Goal: Register for event/course

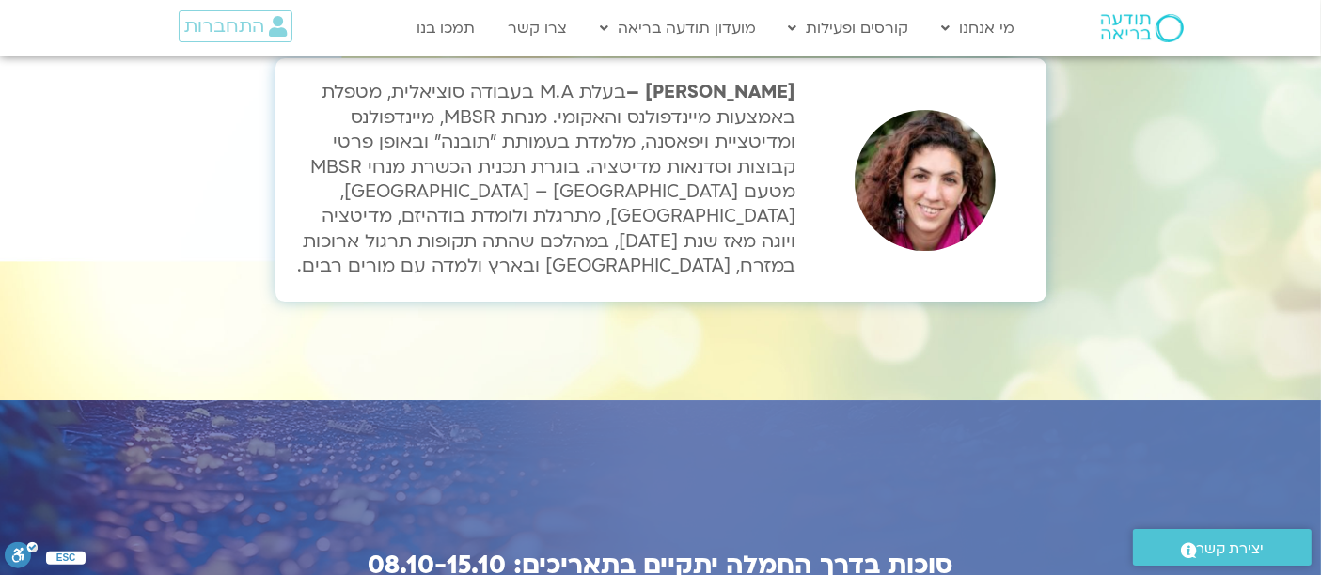
scroll to position [6474, 0]
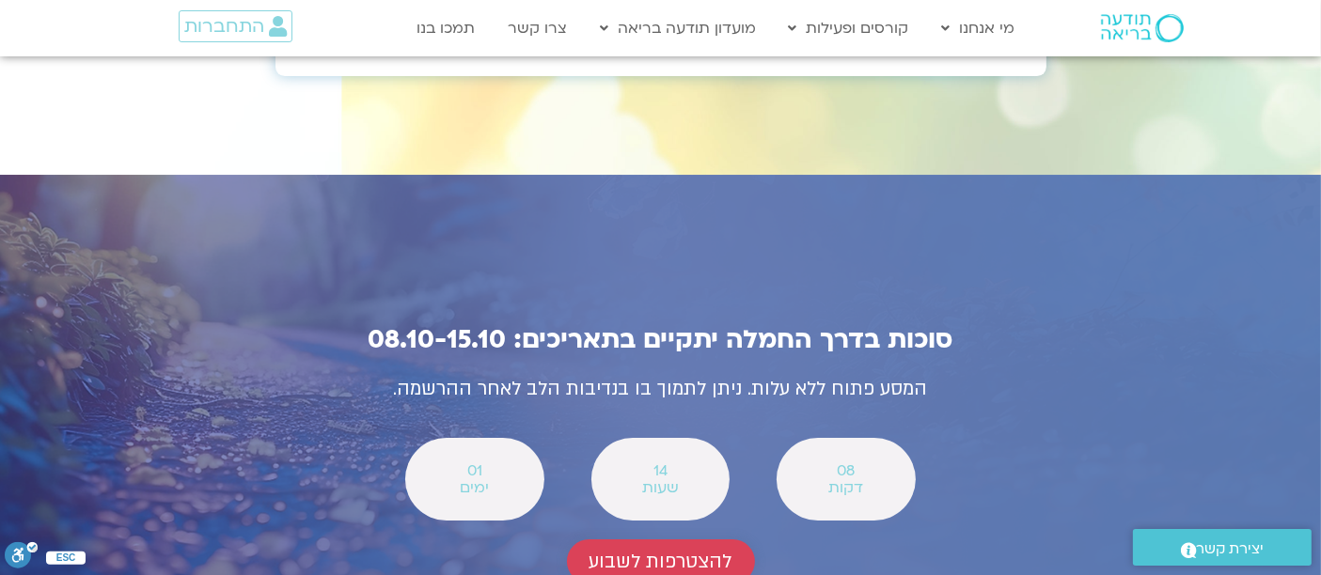
click at [633, 551] on span "להצטרפות לשבוע" at bounding box center [660, 562] width 143 height 22
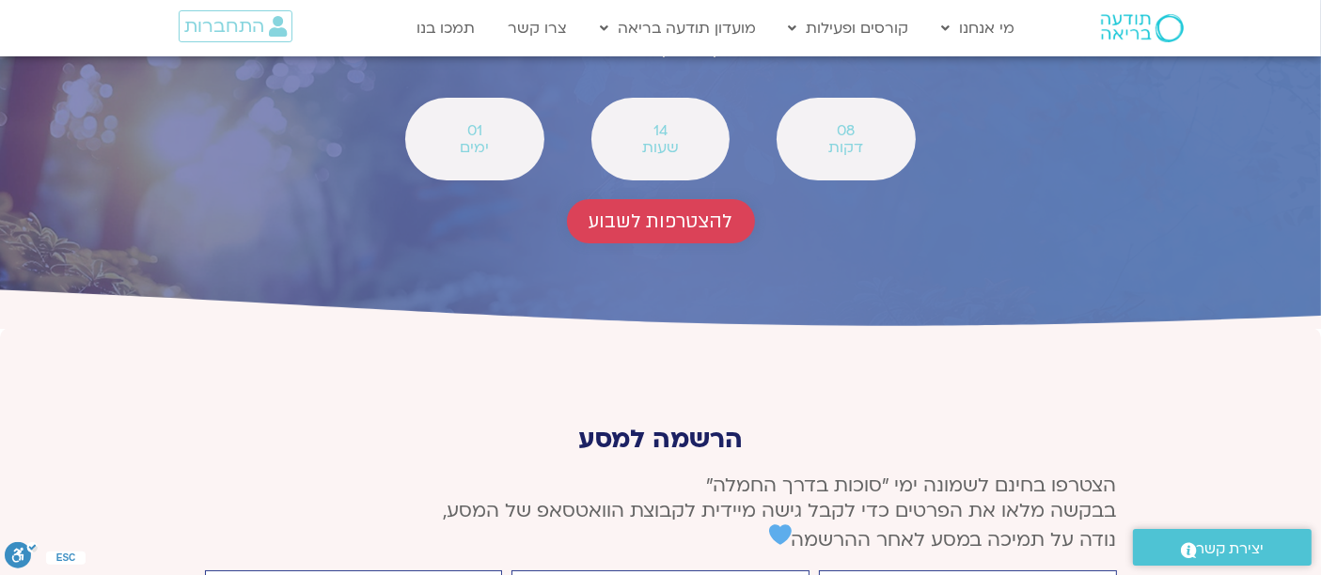
scroll to position [6919, 0]
type input "נירית"
type input "nirit64@gmail.com"
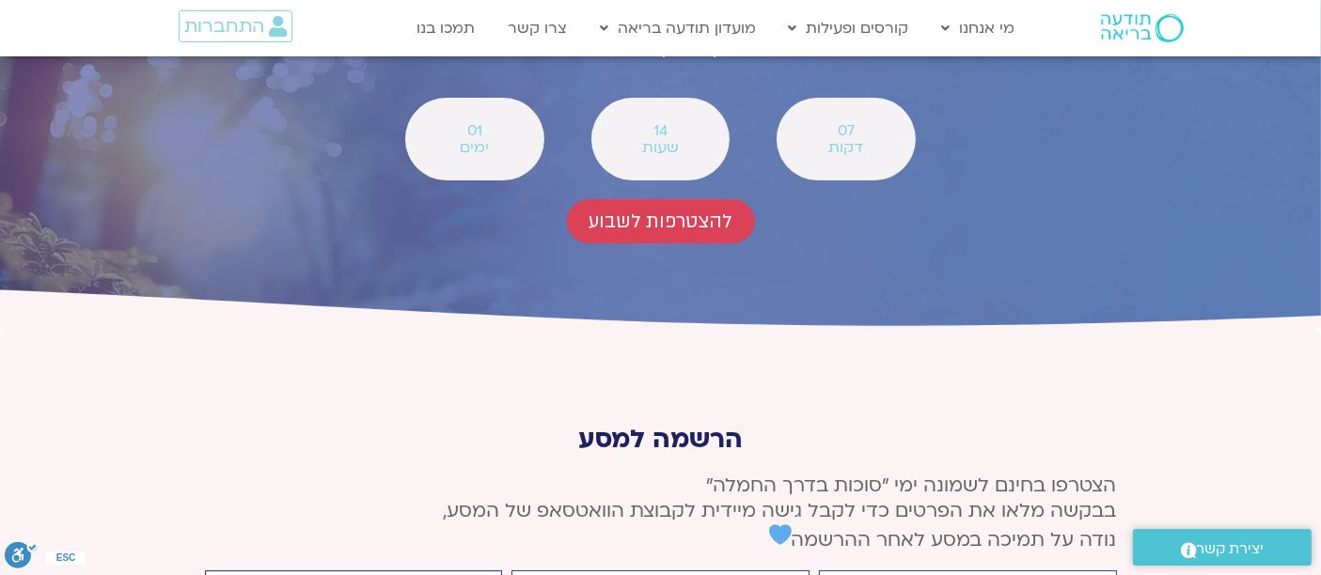
type input "0545995992"
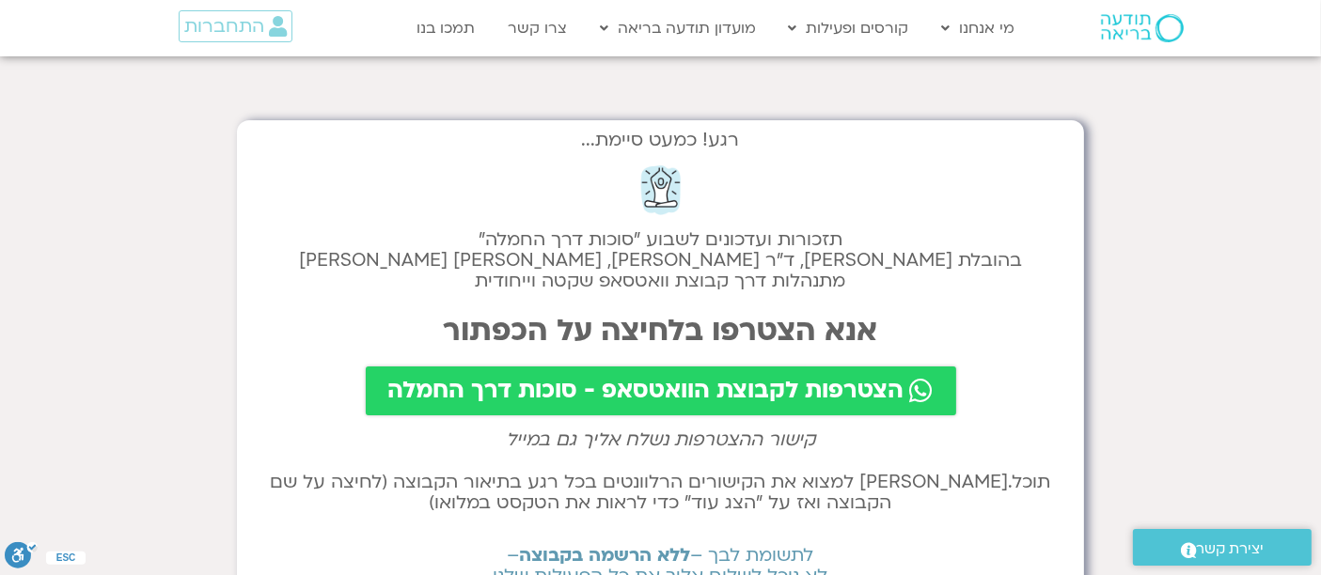
click at [727, 381] on span "הצטרפות לקבוצת הוואטסאפ - סוכות דרך החמלה" at bounding box center [646, 391] width 516 height 26
